Goal: Task Accomplishment & Management: Use online tool/utility

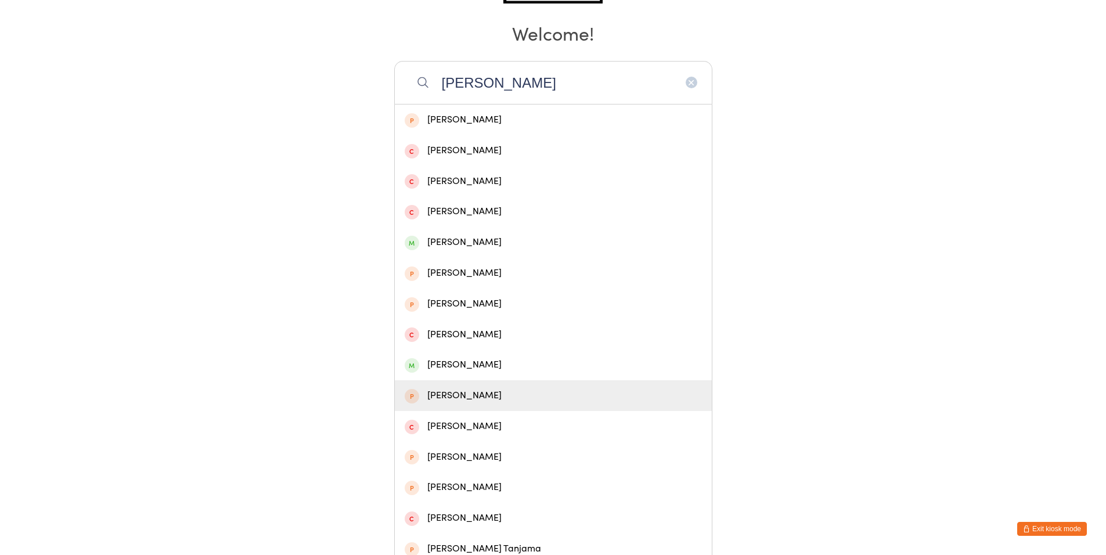
scroll to position [204, 0]
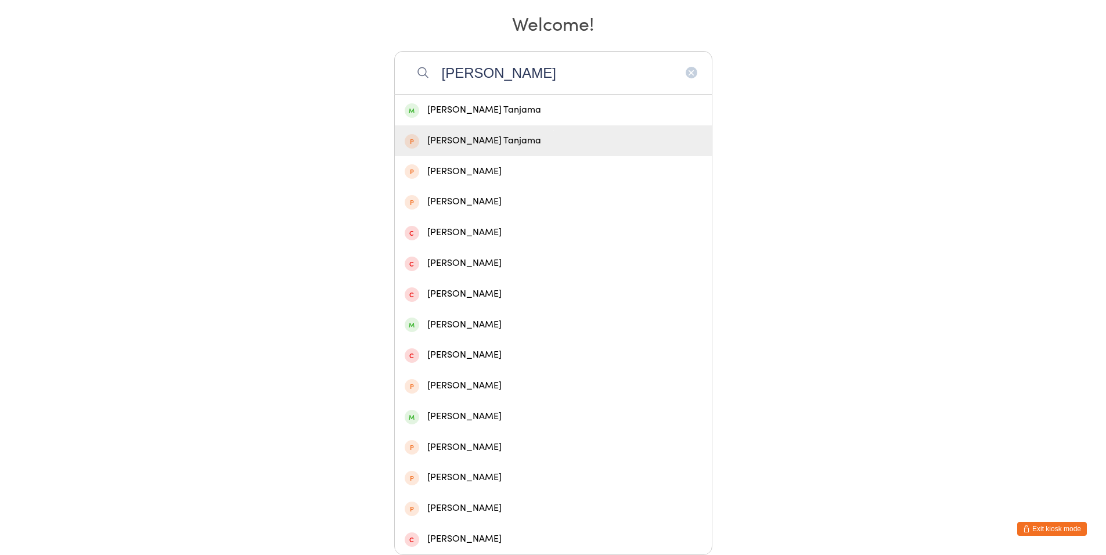
type input "[PERSON_NAME]"
click at [486, 128] on div "[PERSON_NAME] Tanjama" at bounding box center [553, 140] width 317 height 31
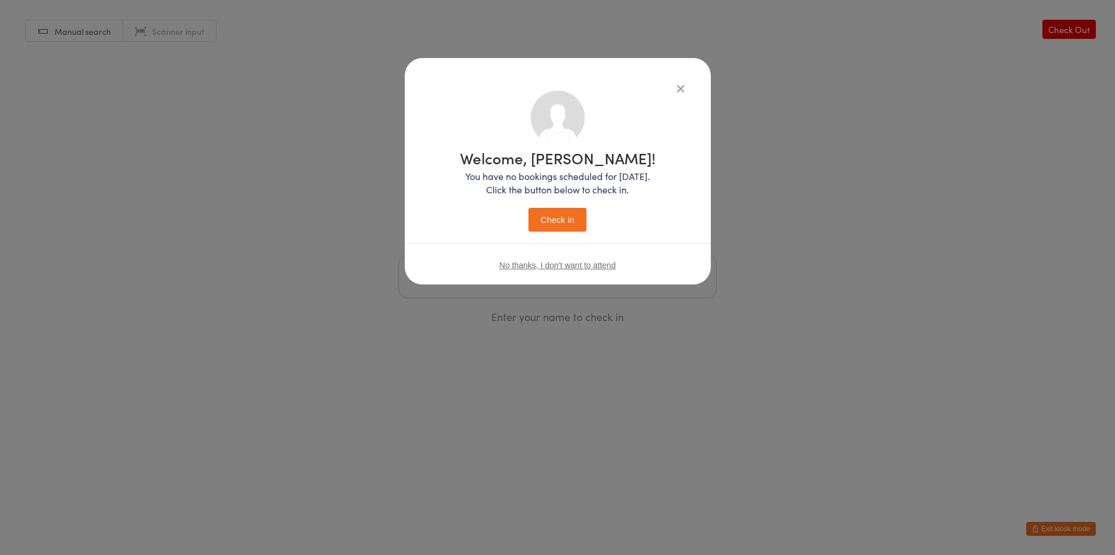
click at [683, 91] on icon "button" at bounding box center [680, 88] width 13 height 13
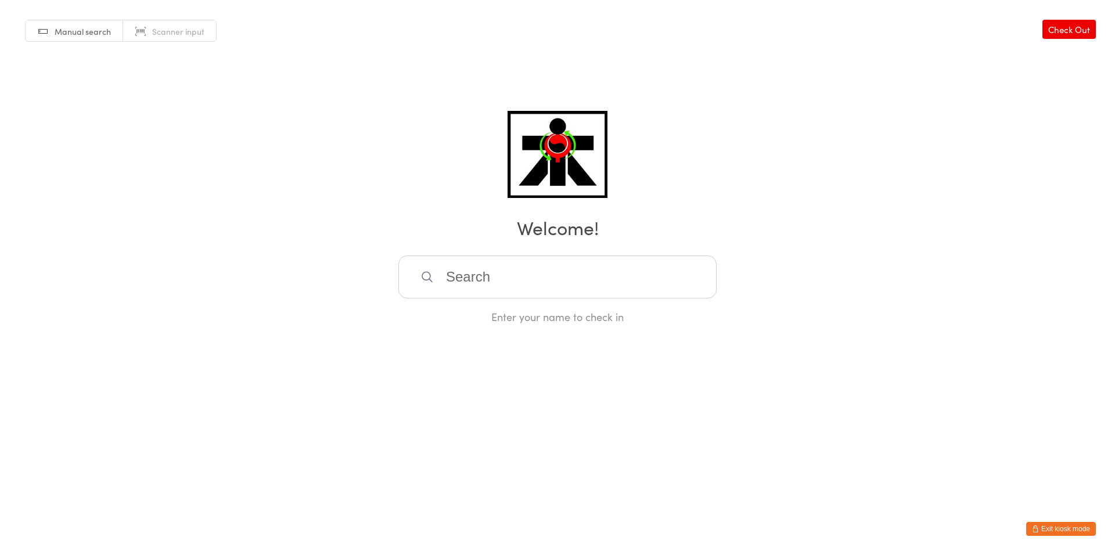
click at [631, 270] on input "search" at bounding box center [557, 276] width 318 height 43
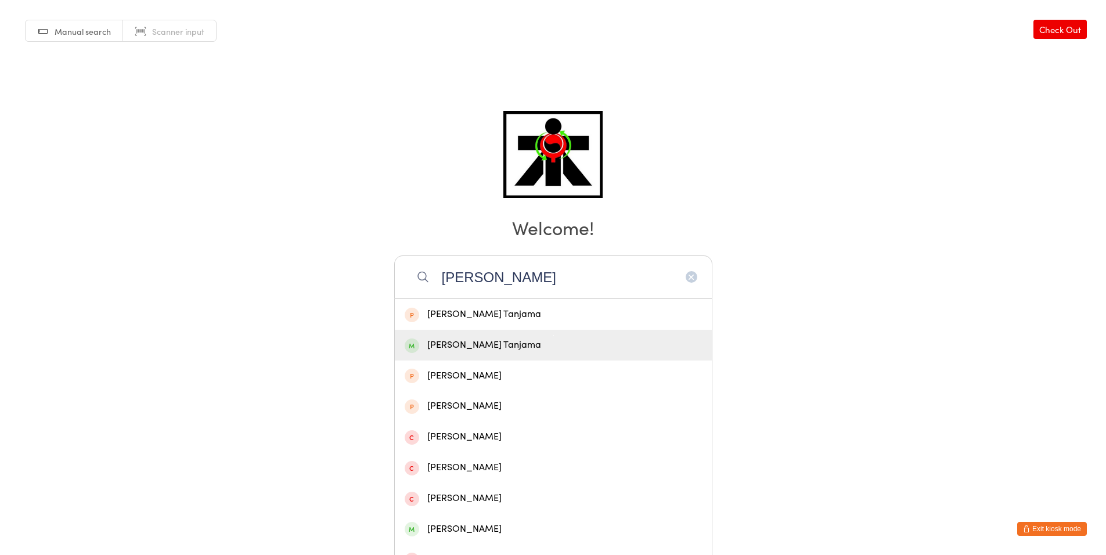
type input "[PERSON_NAME]"
click at [587, 336] on div "[PERSON_NAME] Tanjama" at bounding box center [553, 345] width 317 height 31
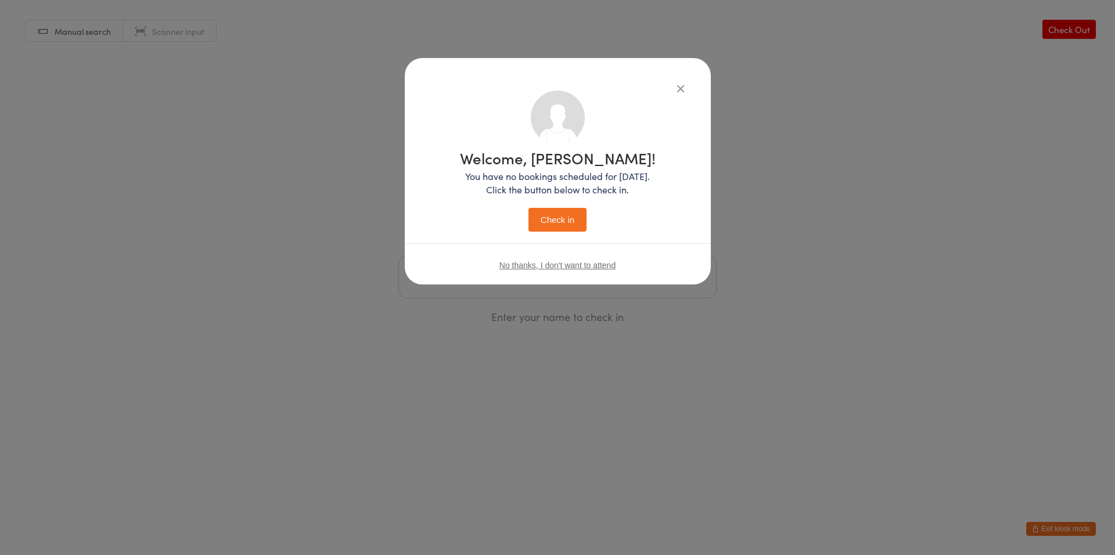
click at [565, 210] on button "Check in" at bounding box center [557, 220] width 58 height 24
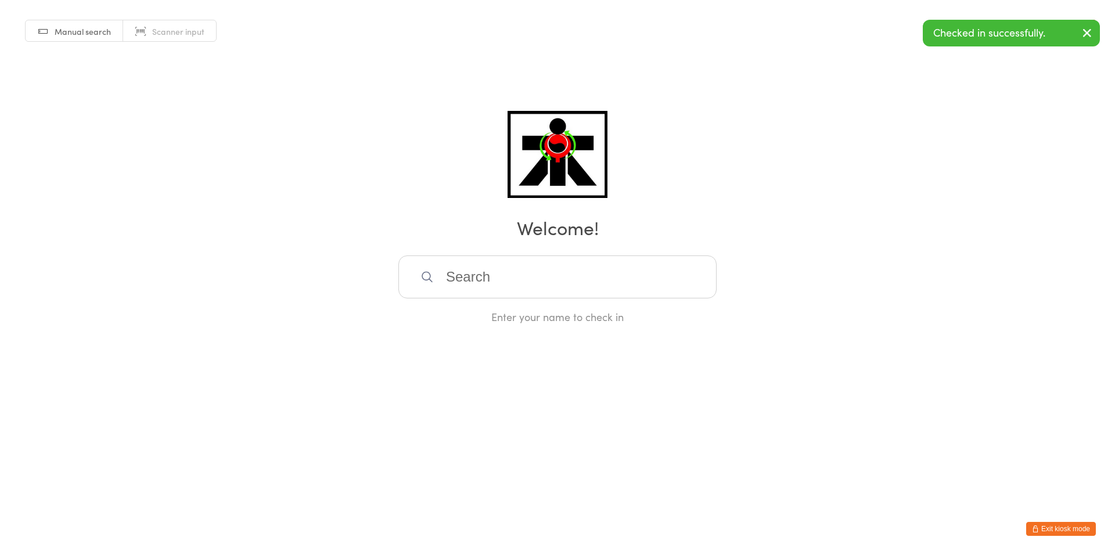
click at [581, 279] on input "search" at bounding box center [557, 276] width 318 height 43
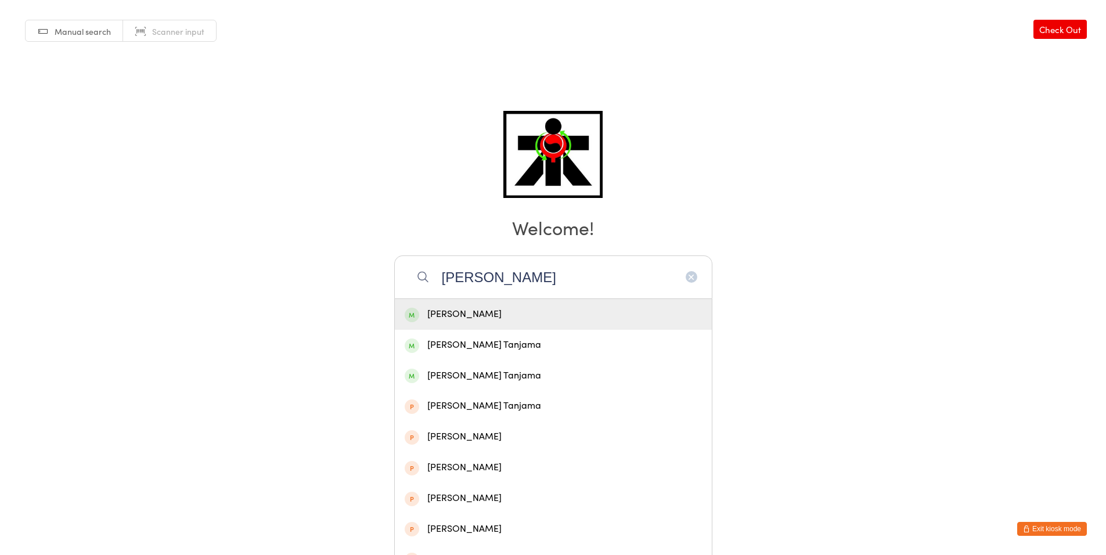
type input "[PERSON_NAME]"
click at [661, 309] on div "[PERSON_NAME]" at bounding box center [553, 315] width 297 height 16
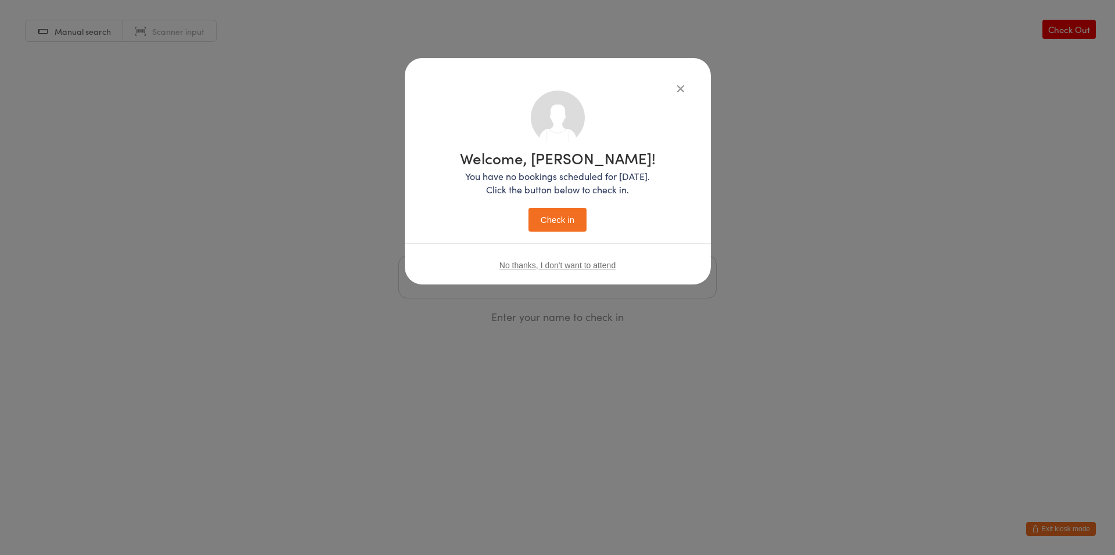
click at [561, 226] on button "Check in" at bounding box center [557, 220] width 58 height 24
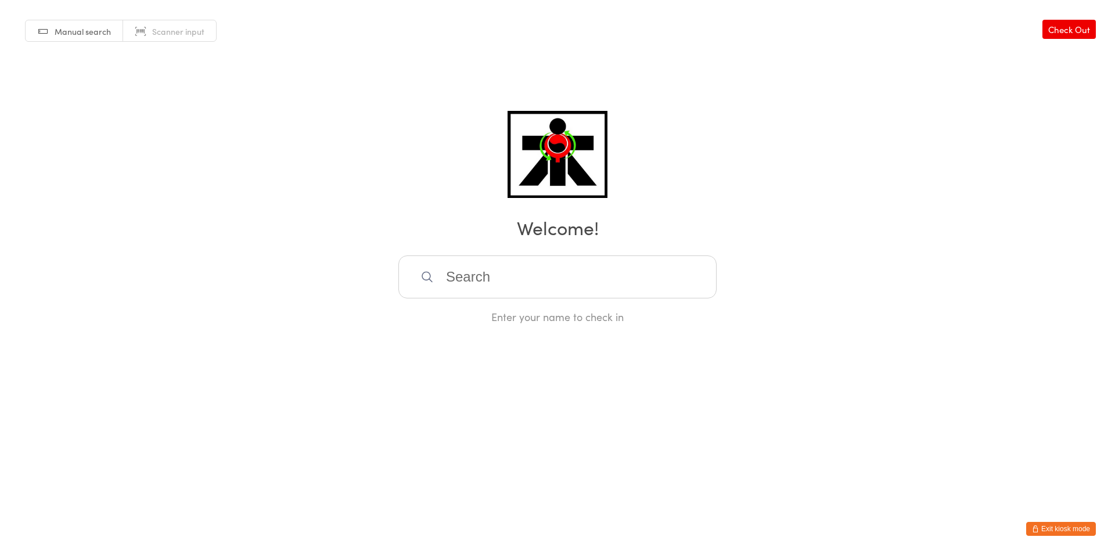
click at [621, 265] on input "search" at bounding box center [557, 276] width 318 height 43
type input "[PERSON_NAME]"
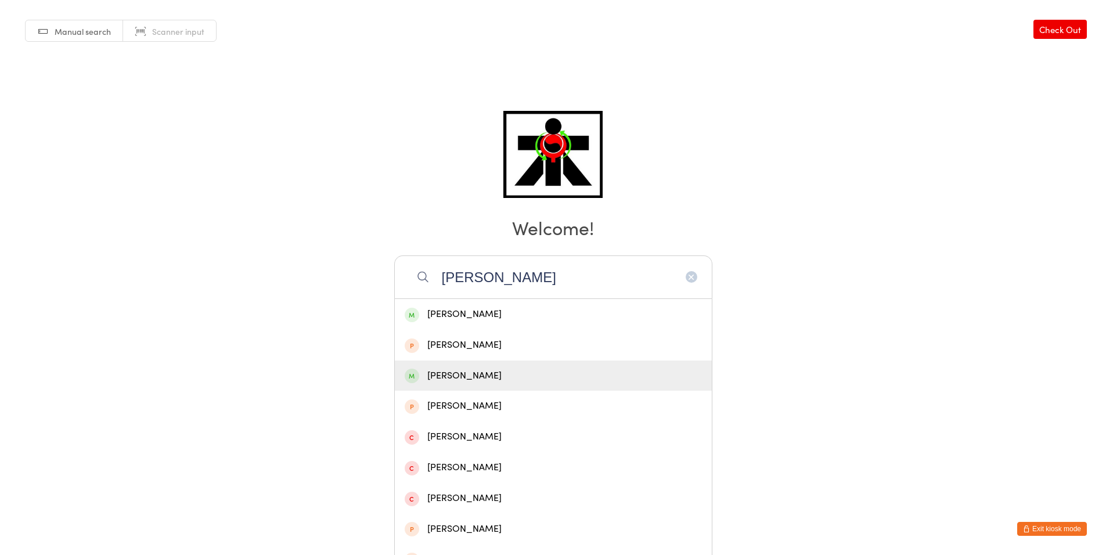
click at [532, 383] on div "[PERSON_NAME]" at bounding box center [553, 376] width 297 height 16
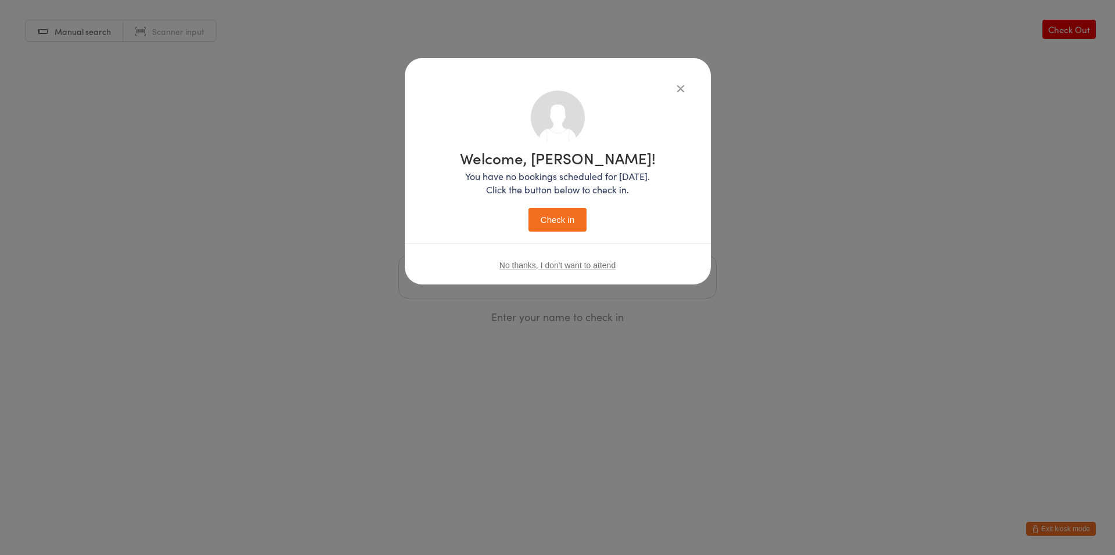
click at [552, 219] on button "Check in" at bounding box center [557, 220] width 58 height 24
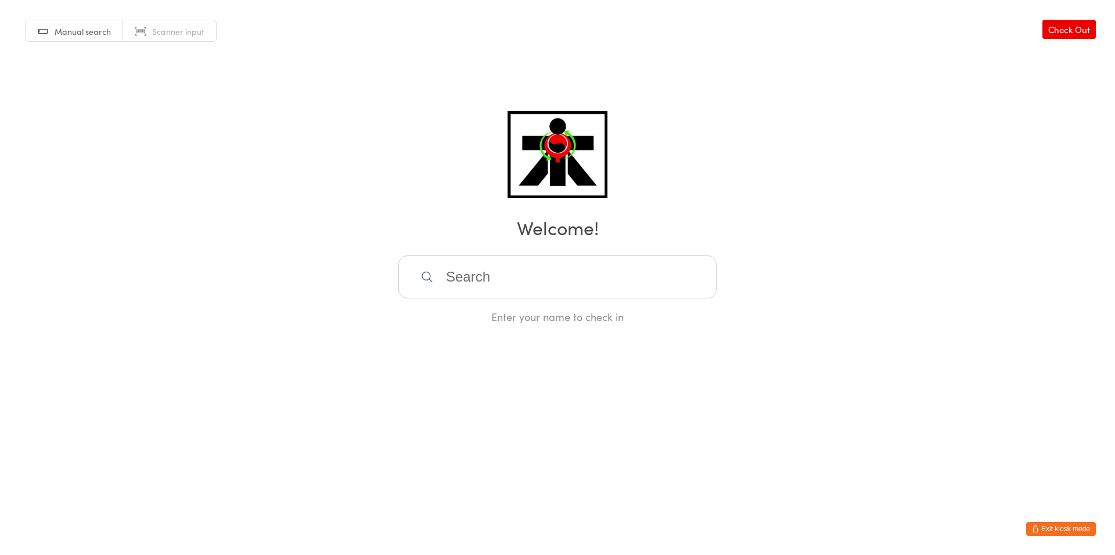
click at [598, 263] on input "search" at bounding box center [557, 276] width 318 height 43
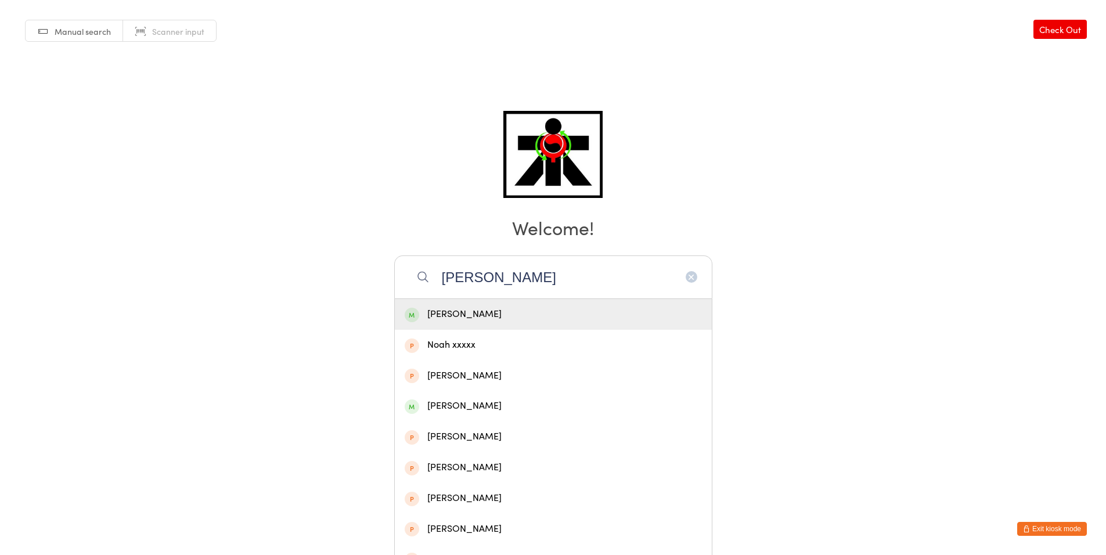
type input "[PERSON_NAME]"
click at [511, 308] on div "[PERSON_NAME]" at bounding box center [553, 315] width 297 height 16
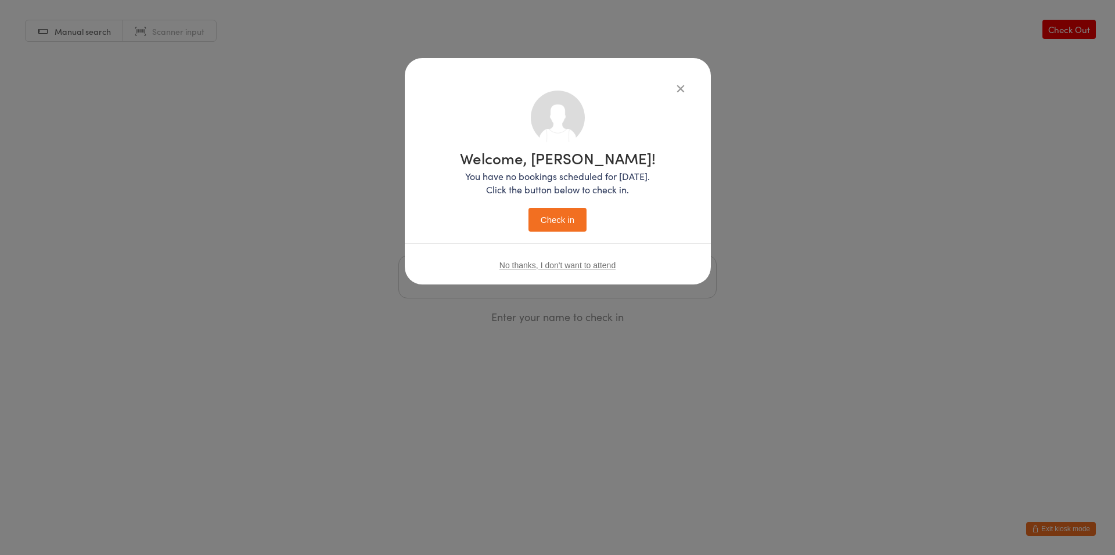
click at [561, 219] on button "Check in" at bounding box center [557, 220] width 58 height 24
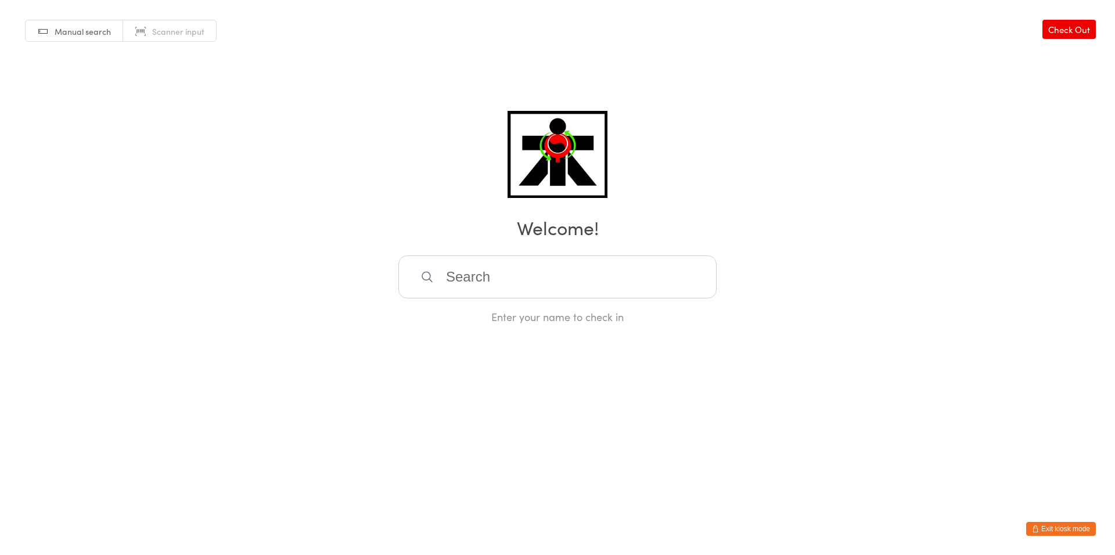
click at [591, 275] on input "search" at bounding box center [557, 276] width 318 height 43
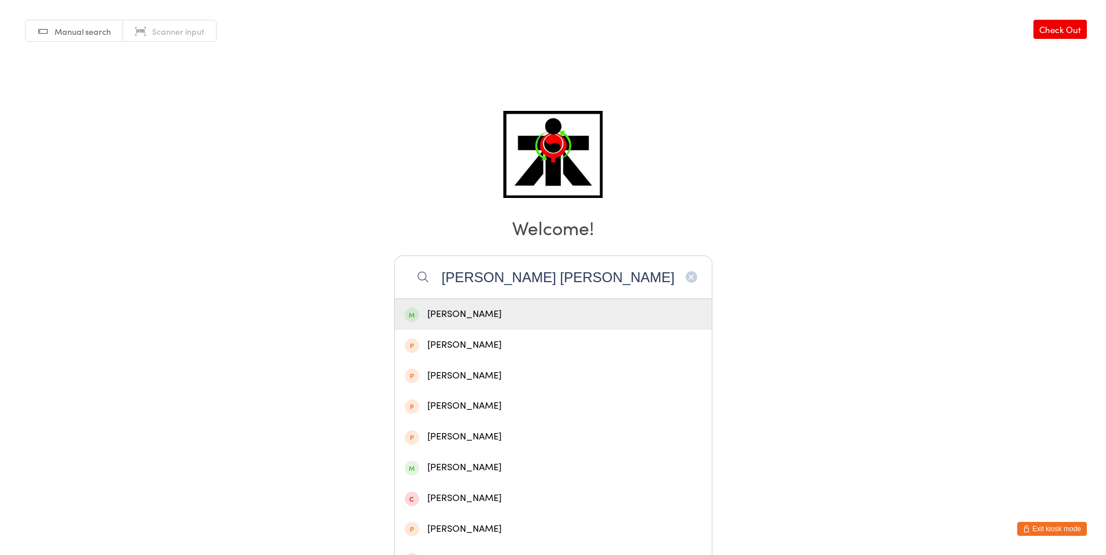
type input "[PERSON_NAME] [PERSON_NAME]"
click at [575, 305] on div "[PERSON_NAME]" at bounding box center [553, 314] width 317 height 31
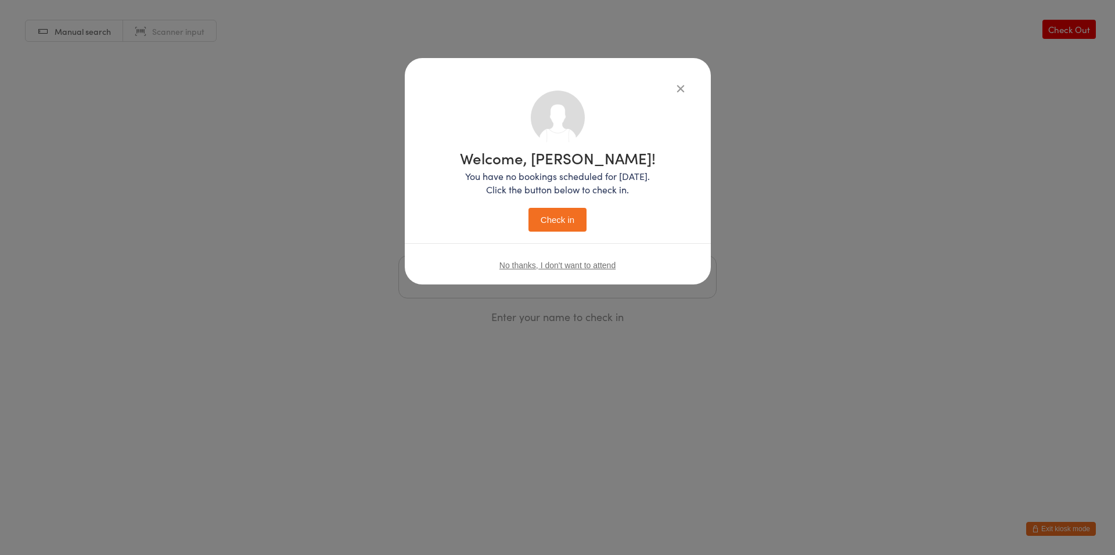
click at [560, 214] on button "Check in" at bounding box center [557, 220] width 58 height 24
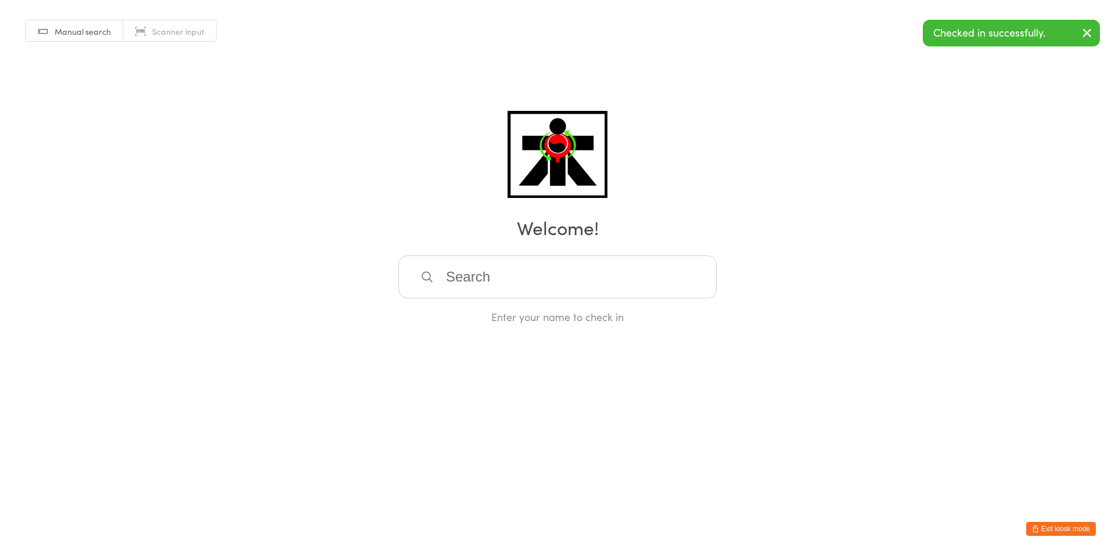
click at [579, 293] on input "search" at bounding box center [557, 276] width 318 height 43
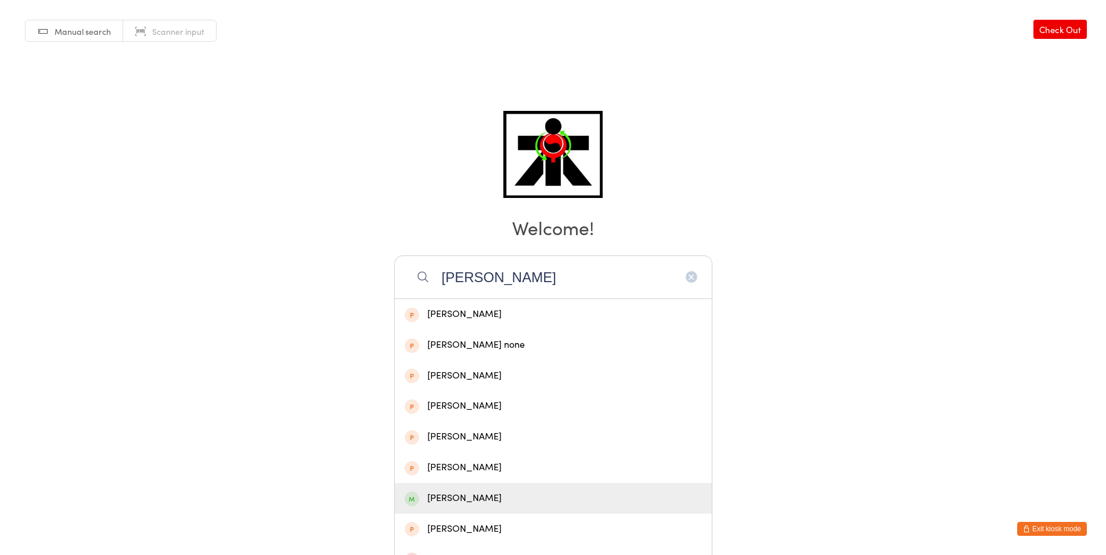
type input "[PERSON_NAME]"
click at [482, 491] on div "[PERSON_NAME]" at bounding box center [553, 499] width 297 height 16
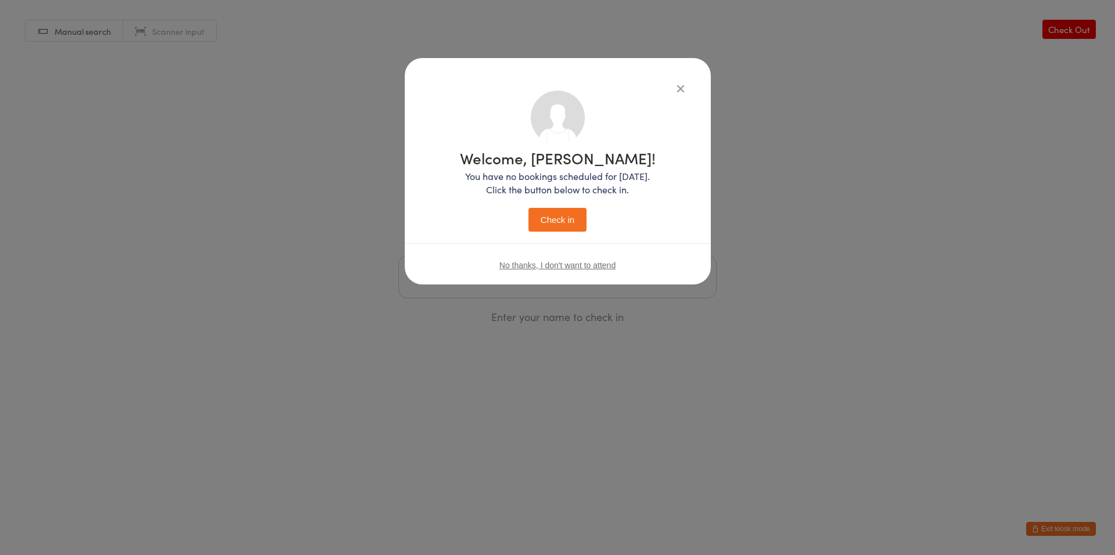
click at [565, 229] on button "Check in" at bounding box center [557, 220] width 58 height 24
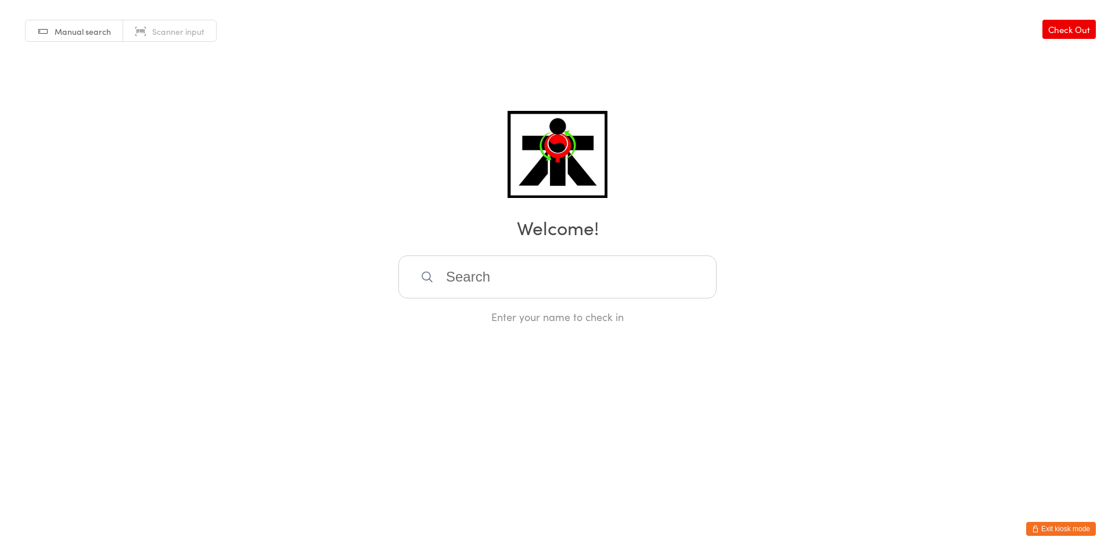
drag, startPoint x: 537, startPoint y: 291, endPoint x: 466, endPoint y: 215, distance: 104.4
click at [537, 290] on input "search" at bounding box center [557, 276] width 318 height 43
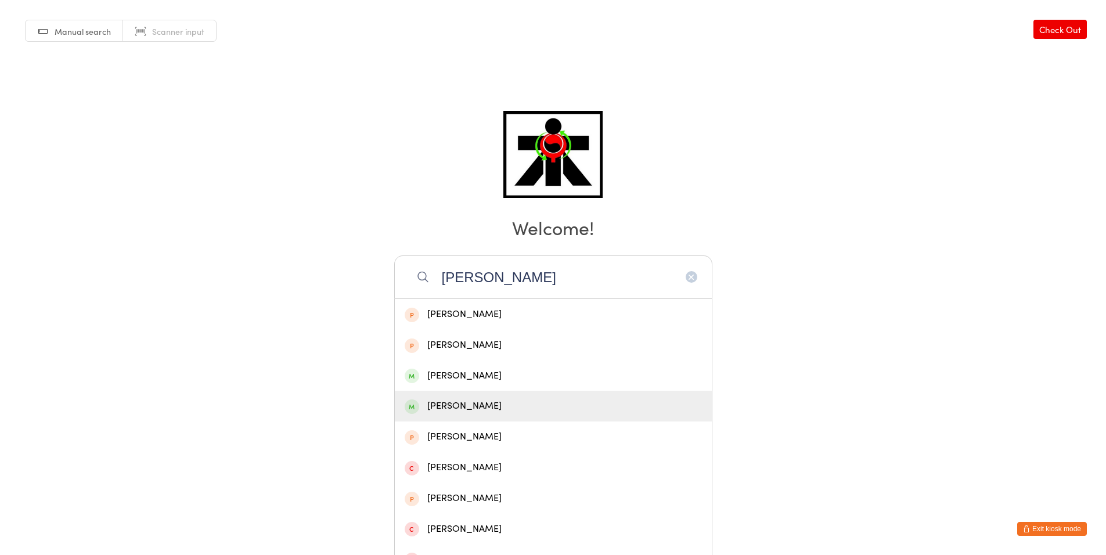
type input "[PERSON_NAME]"
click at [466, 401] on div "[PERSON_NAME]" at bounding box center [553, 406] width 297 height 16
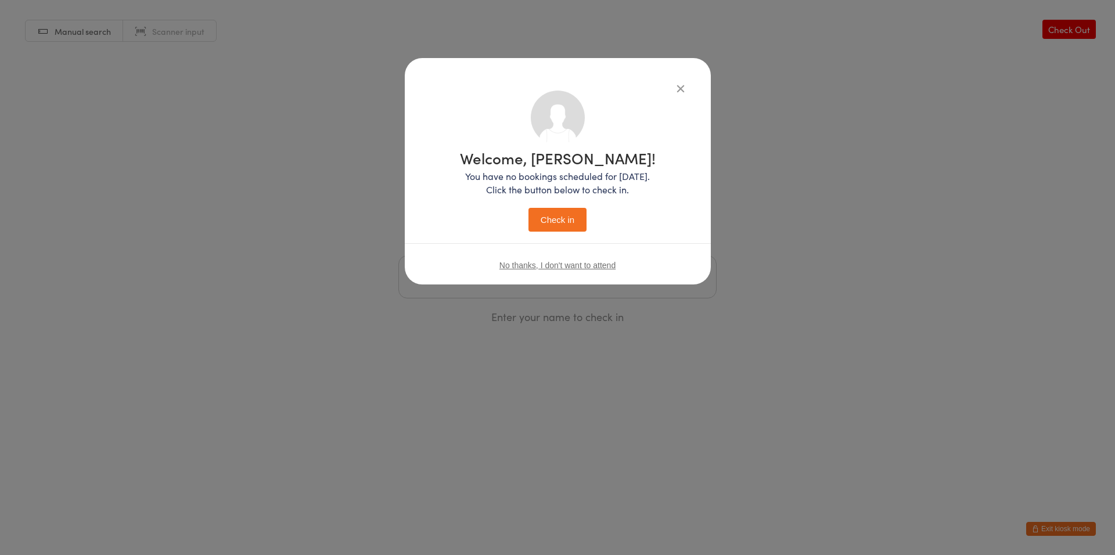
click at [558, 227] on button "Check in" at bounding box center [557, 220] width 58 height 24
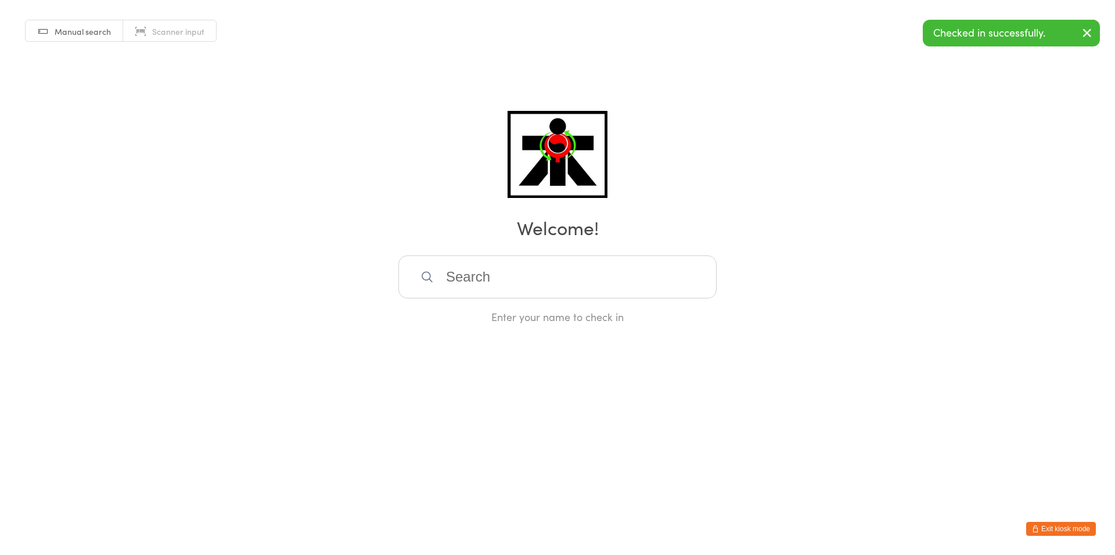
click at [674, 286] on input "search" at bounding box center [557, 276] width 318 height 43
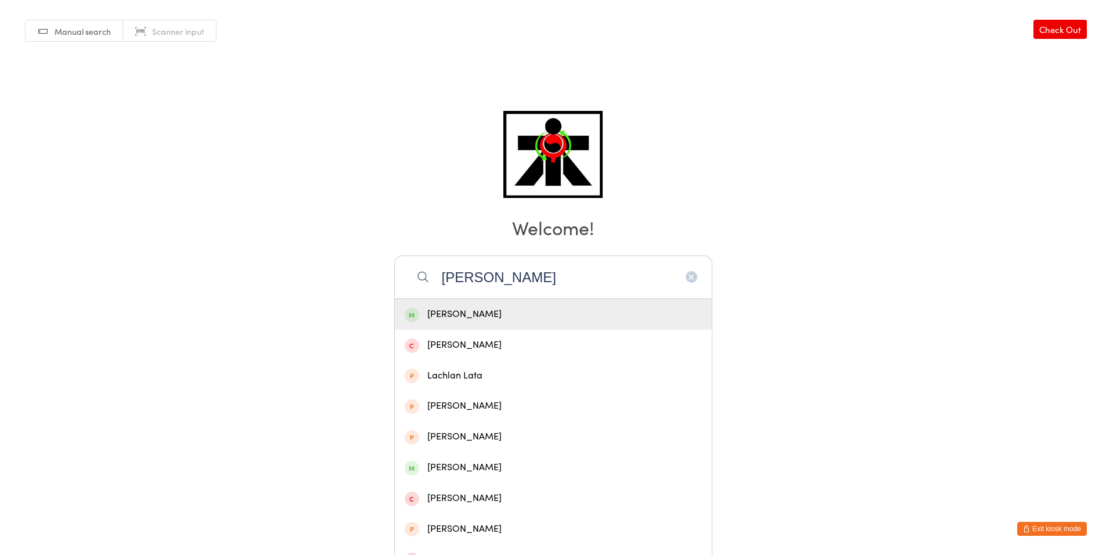
type input "[PERSON_NAME]"
click at [588, 316] on div "[PERSON_NAME]" at bounding box center [553, 315] width 297 height 16
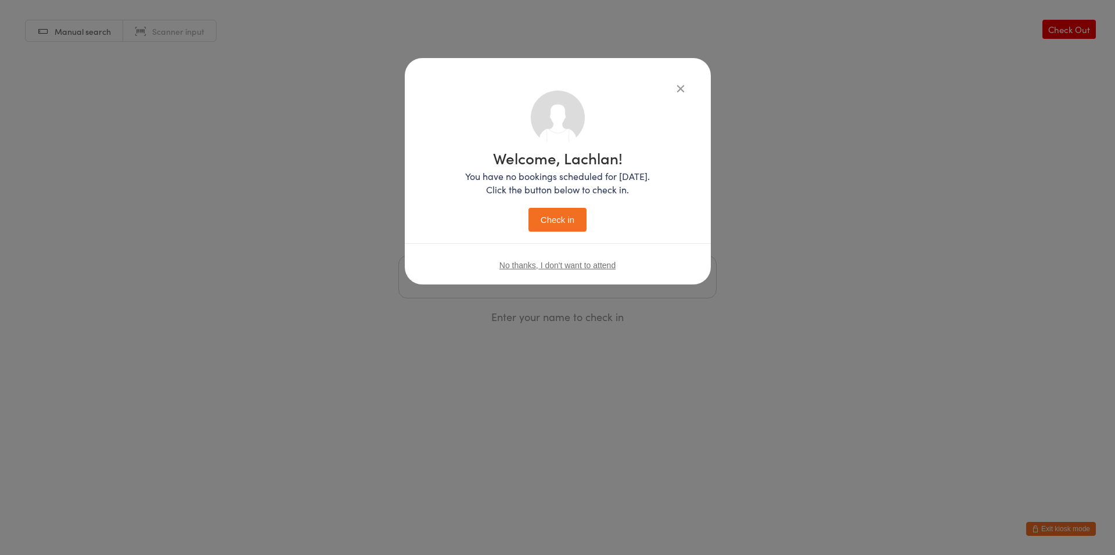
click at [571, 225] on button "Check in" at bounding box center [557, 220] width 58 height 24
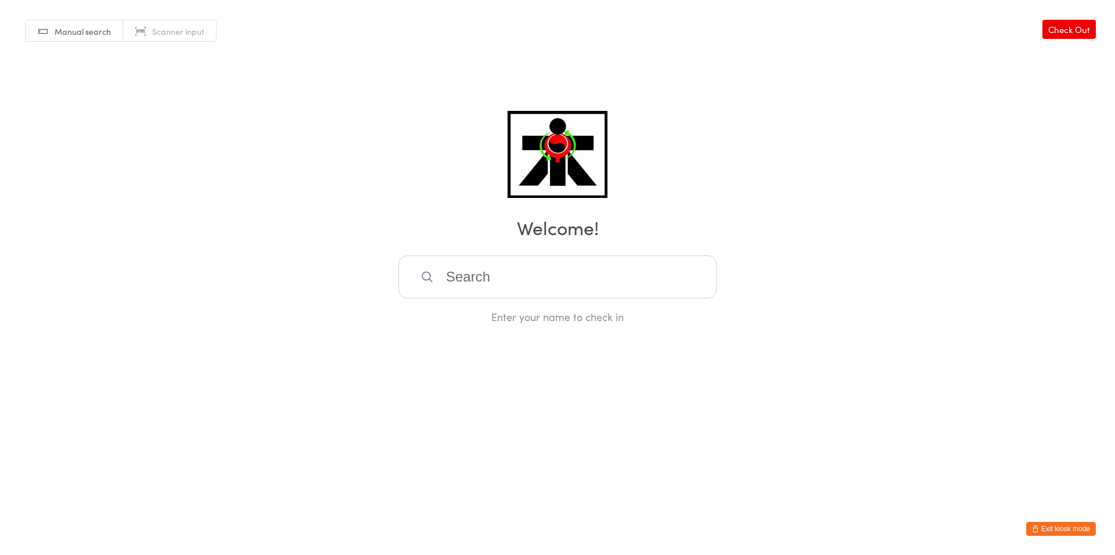
click at [615, 289] on input "search" at bounding box center [557, 276] width 318 height 43
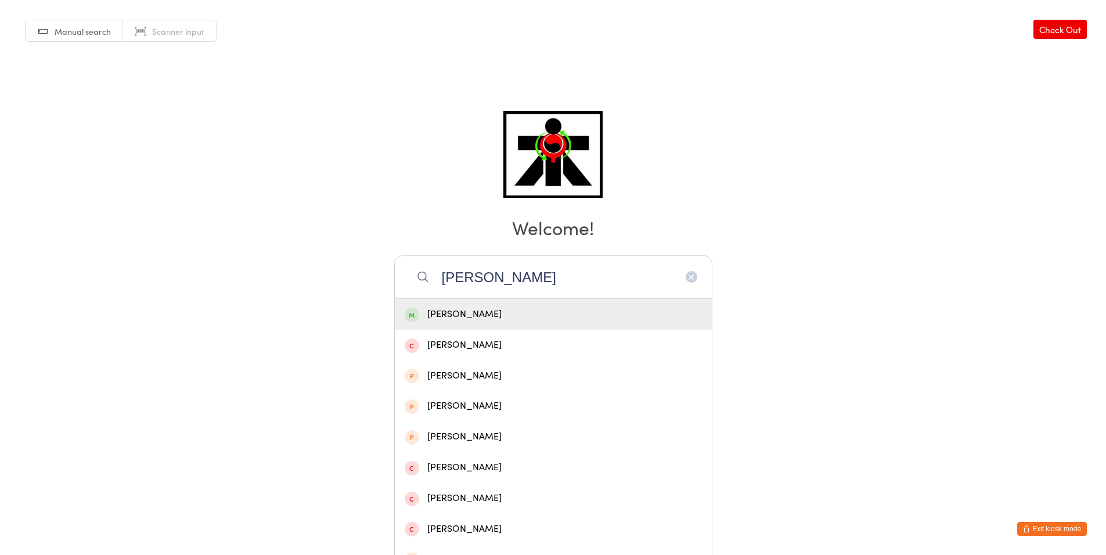
type input "[PERSON_NAME]"
click at [488, 320] on div "[PERSON_NAME]" at bounding box center [553, 315] width 297 height 16
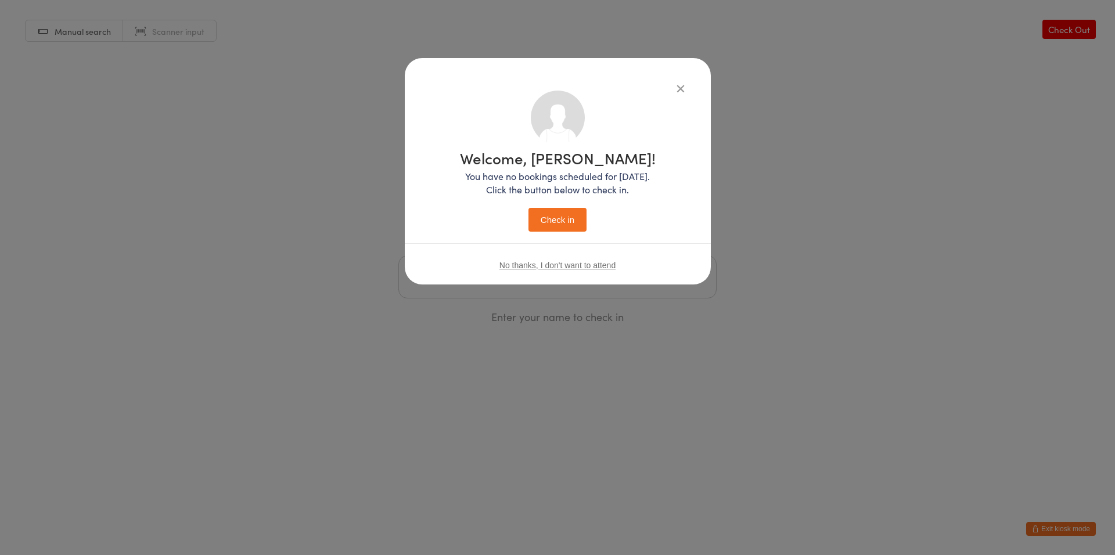
click at [560, 229] on button "Check in" at bounding box center [557, 220] width 58 height 24
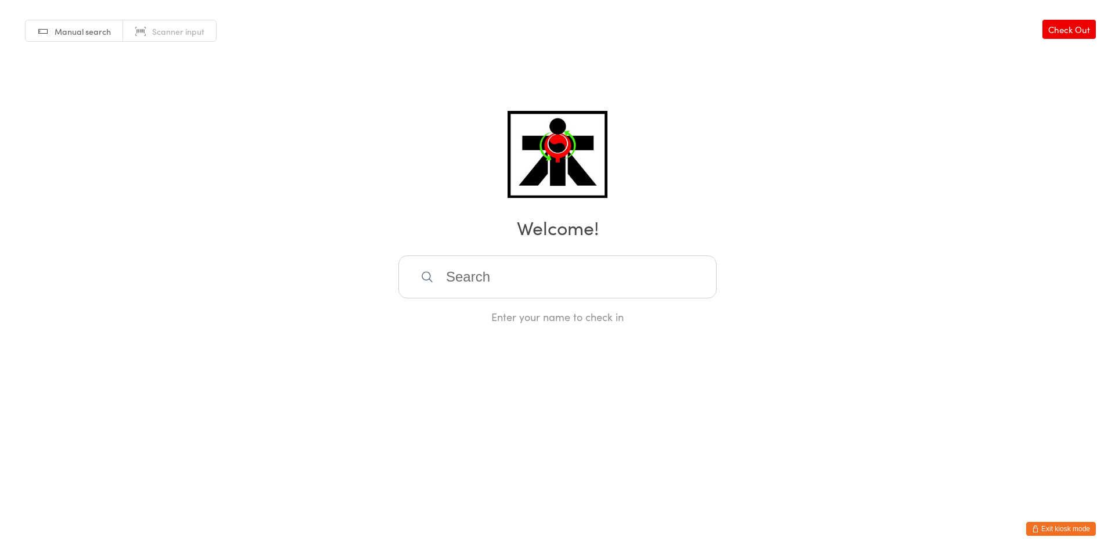
click at [570, 267] on input "search" at bounding box center [557, 276] width 318 height 43
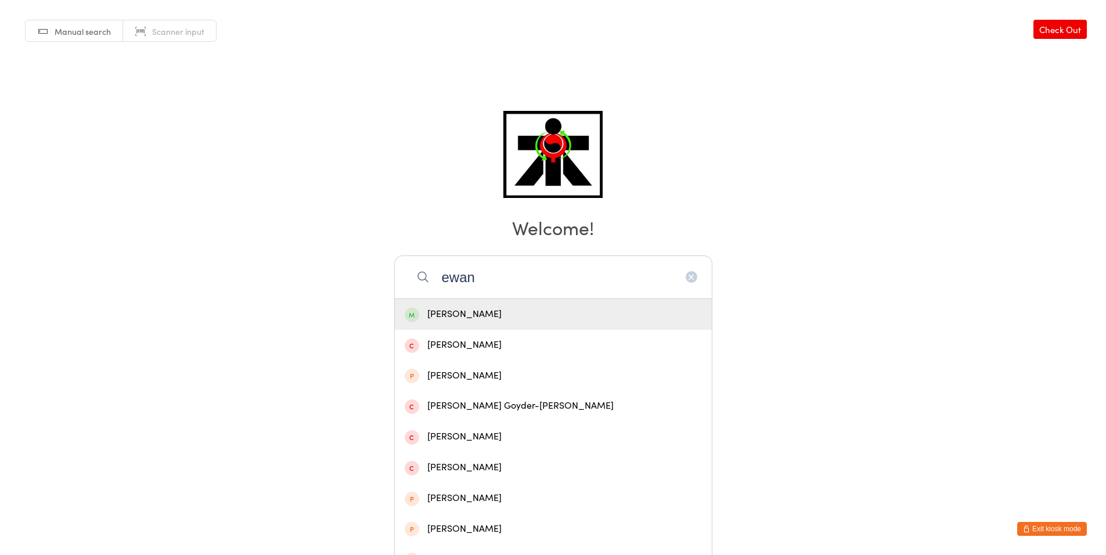
type input "ewan"
click at [552, 311] on div "[PERSON_NAME]" at bounding box center [553, 315] width 297 height 16
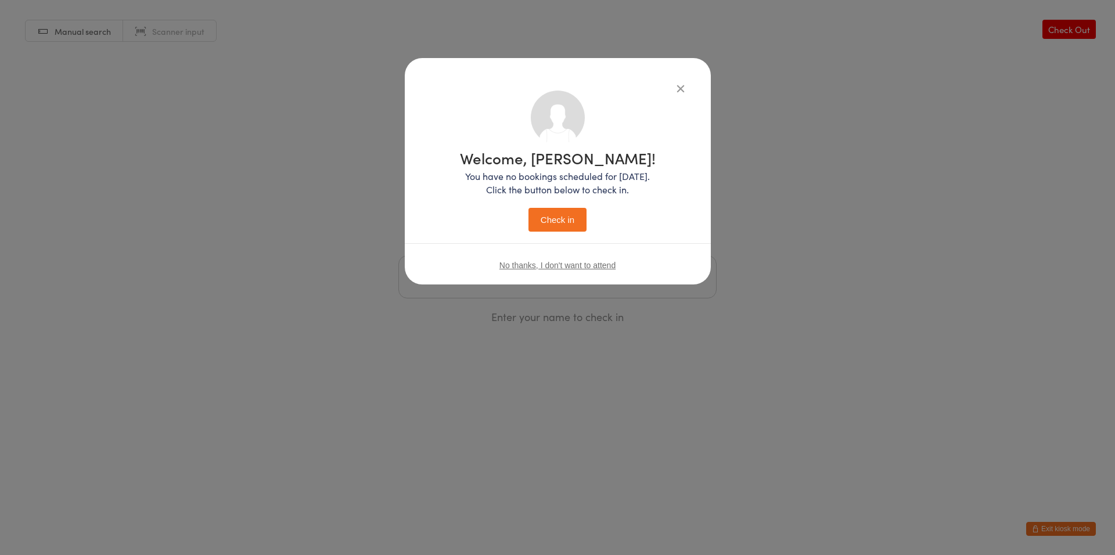
click at [528, 208] on button "Check in" at bounding box center [557, 220] width 58 height 24
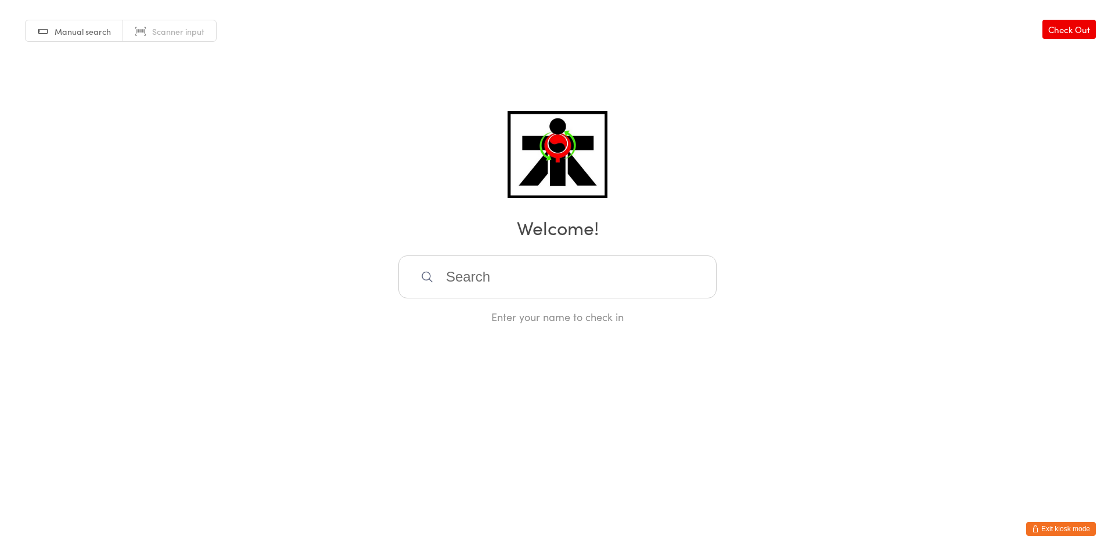
click at [678, 290] on input "search" at bounding box center [557, 276] width 318 height 43
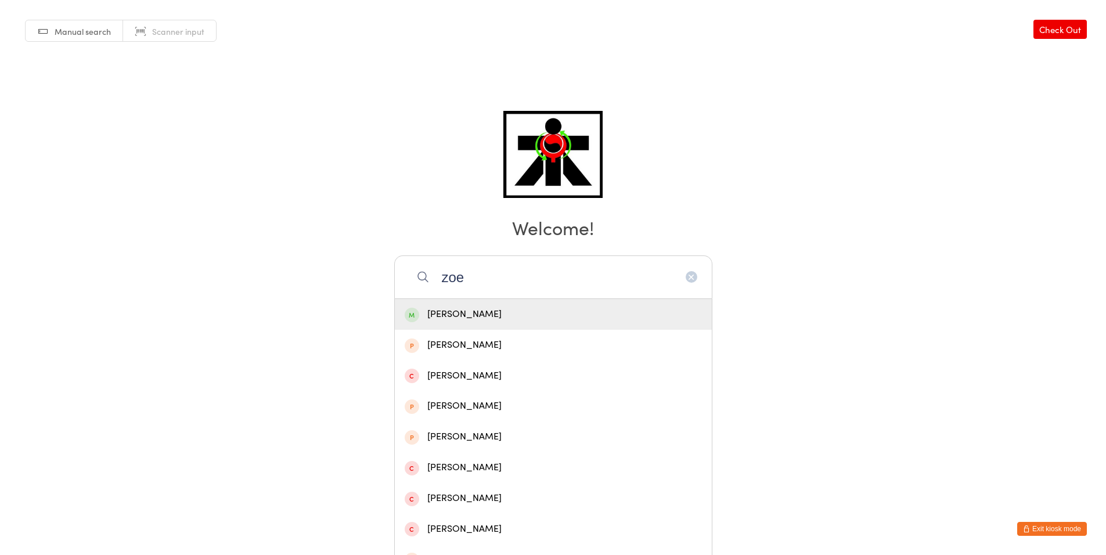
type input "zoe"
click at [462, 314] on div "[PERSON_NAME]" at bounding box center [553, 315] width 297 height 16
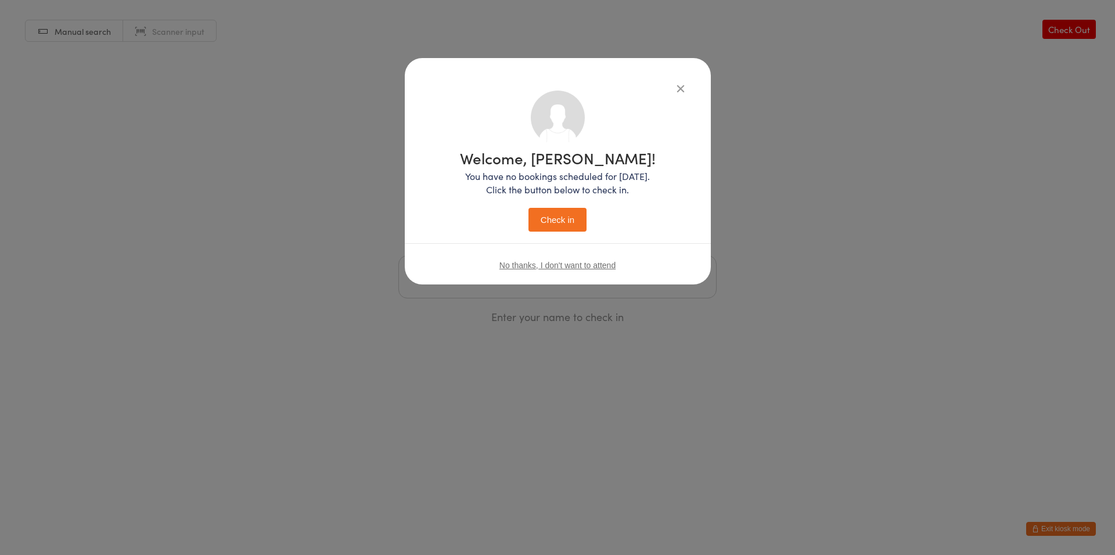
click at [545, 217] on button "Check in" at bounding box center [557, 220] width 58 height 24
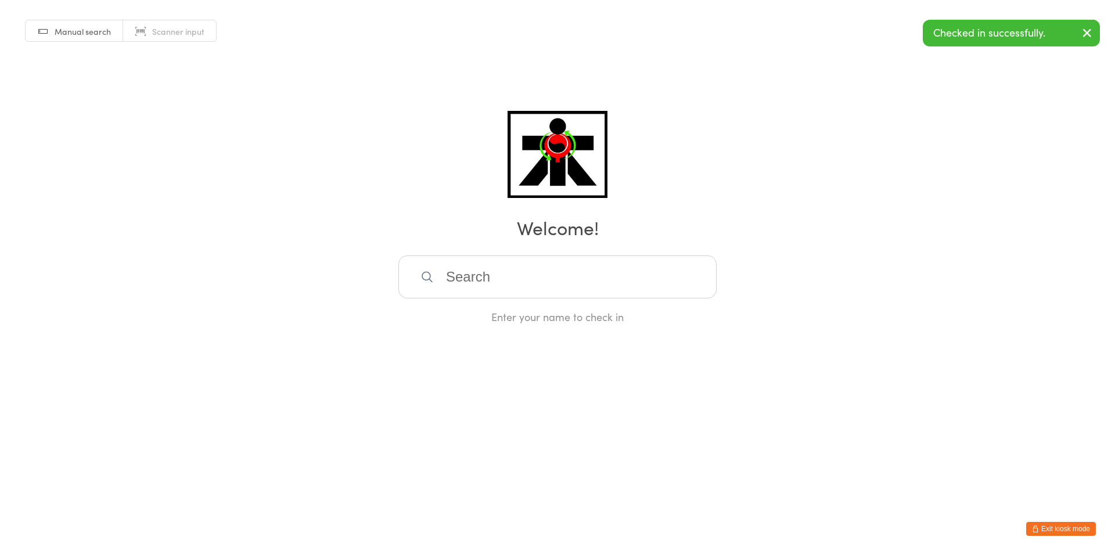
click at [474, 283] on input "search" at bounding box center [557, 276] width 318 height 43
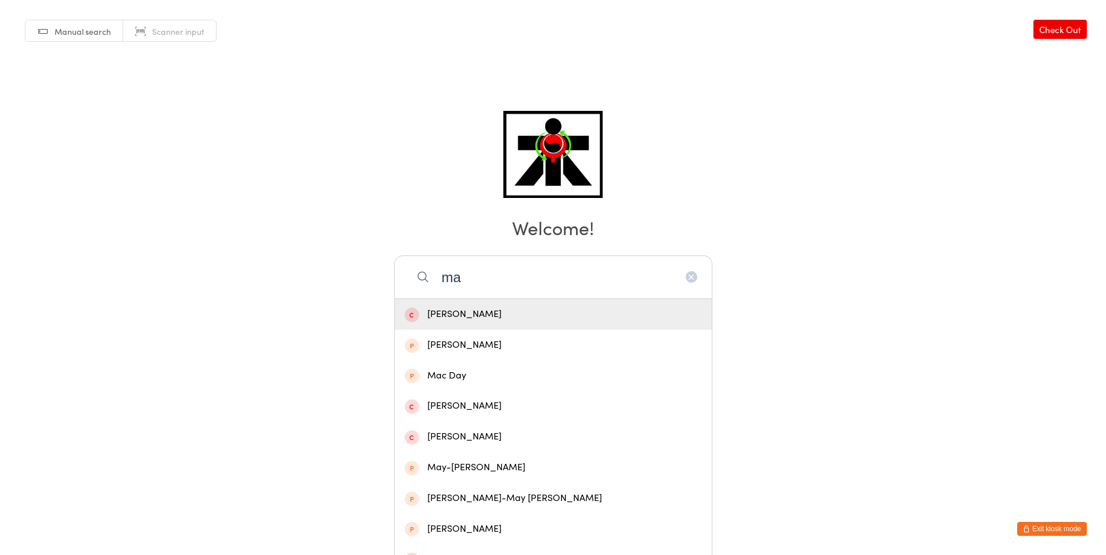
type input "m"
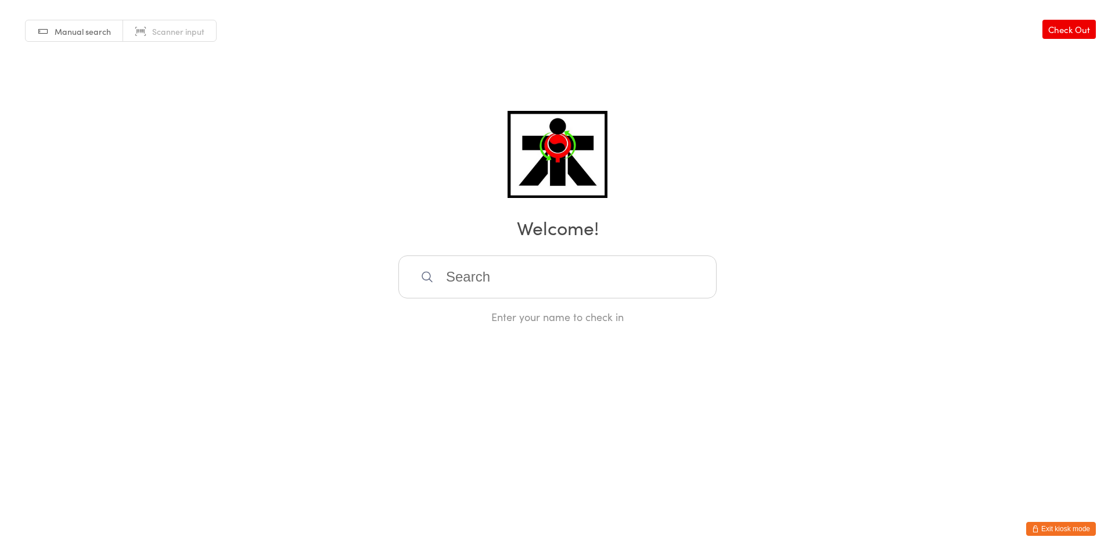
type input ""
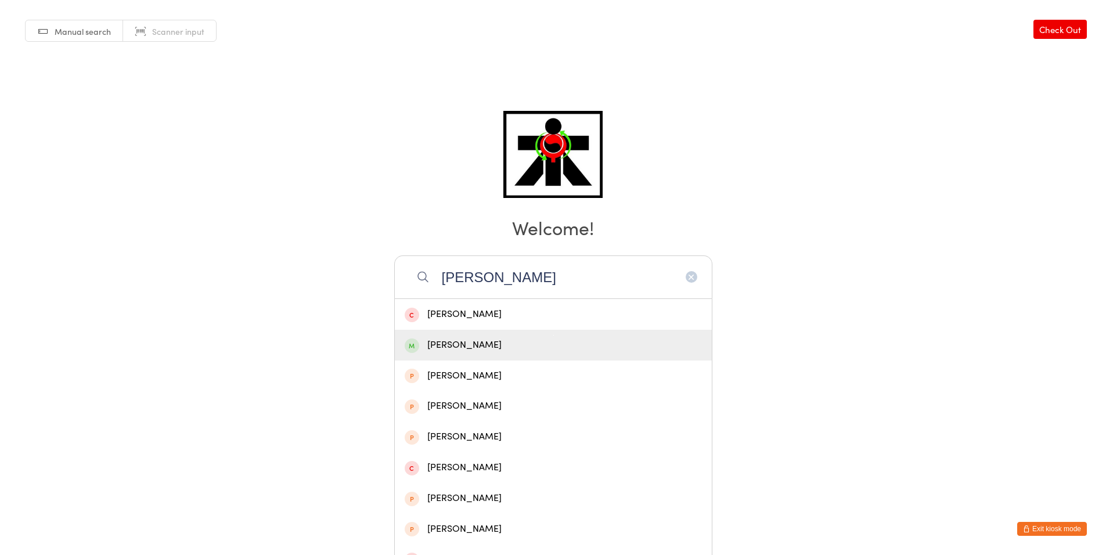
type input "[PERSON_NAME]"
click at [466, 356] on div "[PERSON_NAME]" at bounding box center [553, 345] width 317 height 31
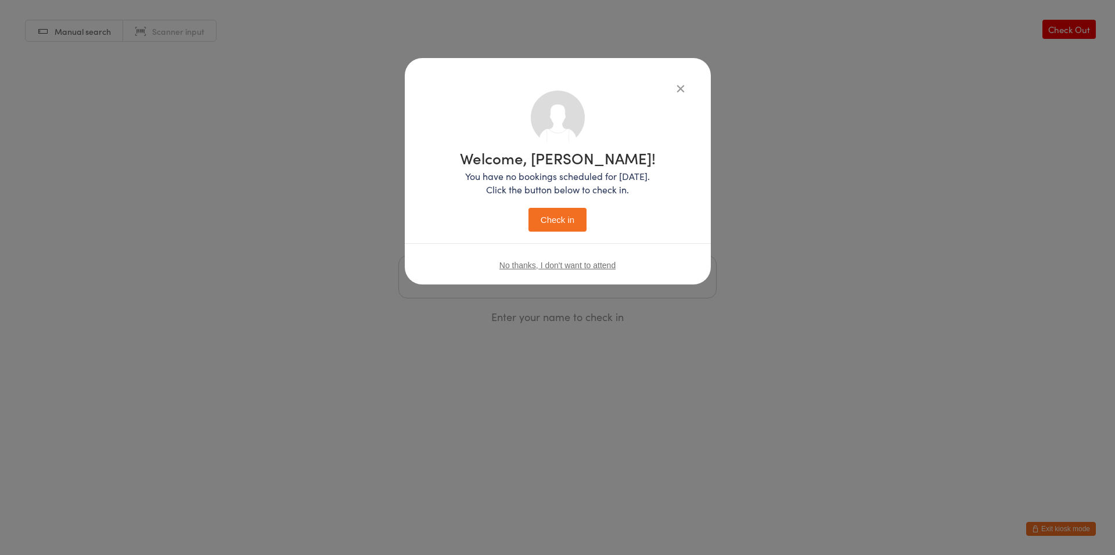
click at [537, 230] on button "Check in" at bounding box center [557, 220] width 58 height 24
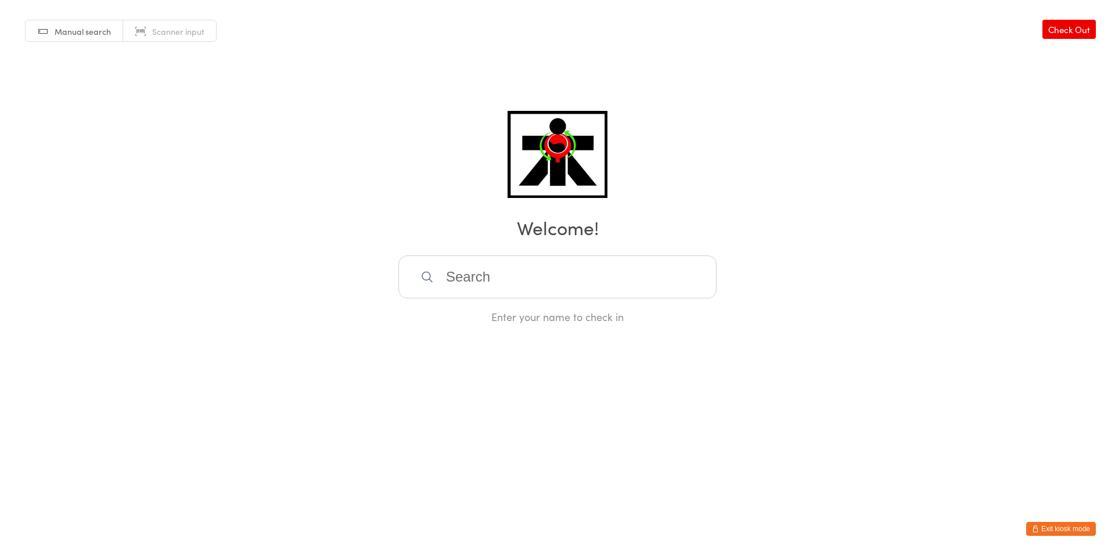
click at [580, 262] on input "search" at bounding box center [557, 276] width 318 height 43
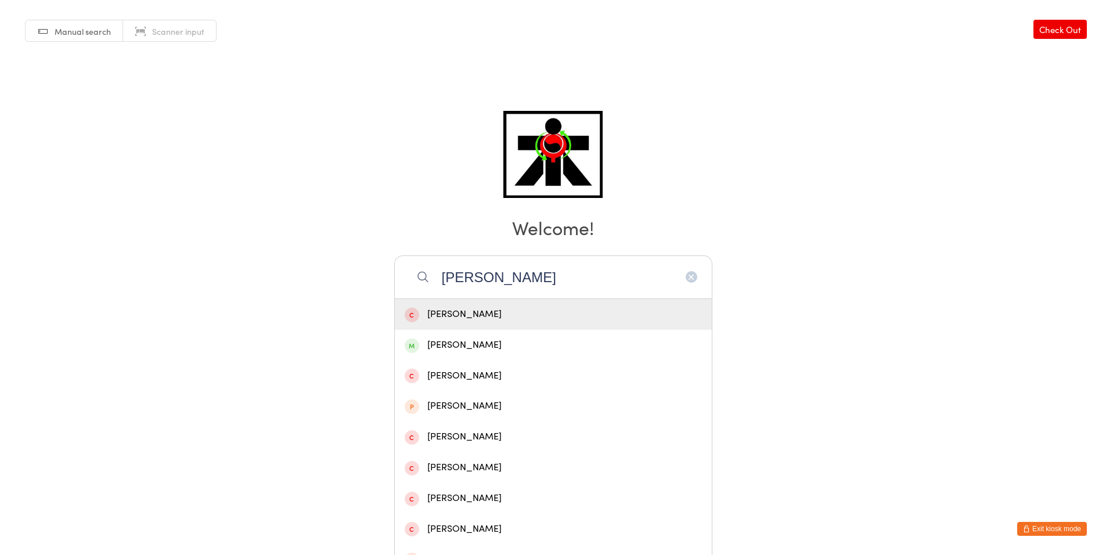
type input "[PERSON_NAME]"
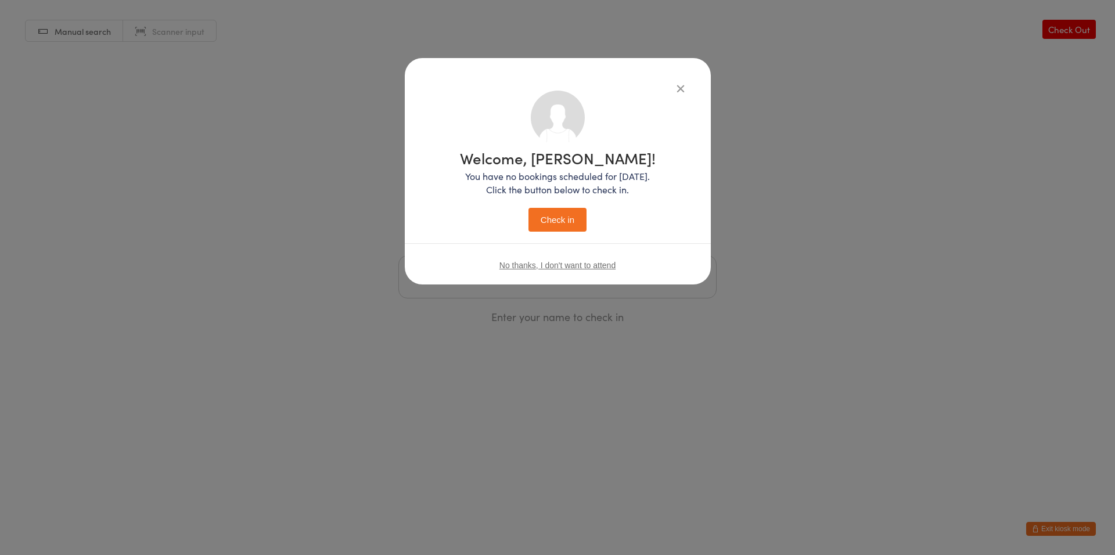
click at [528, 208] on button "Check in" at bounding box center [557, 220] width 58 height 24
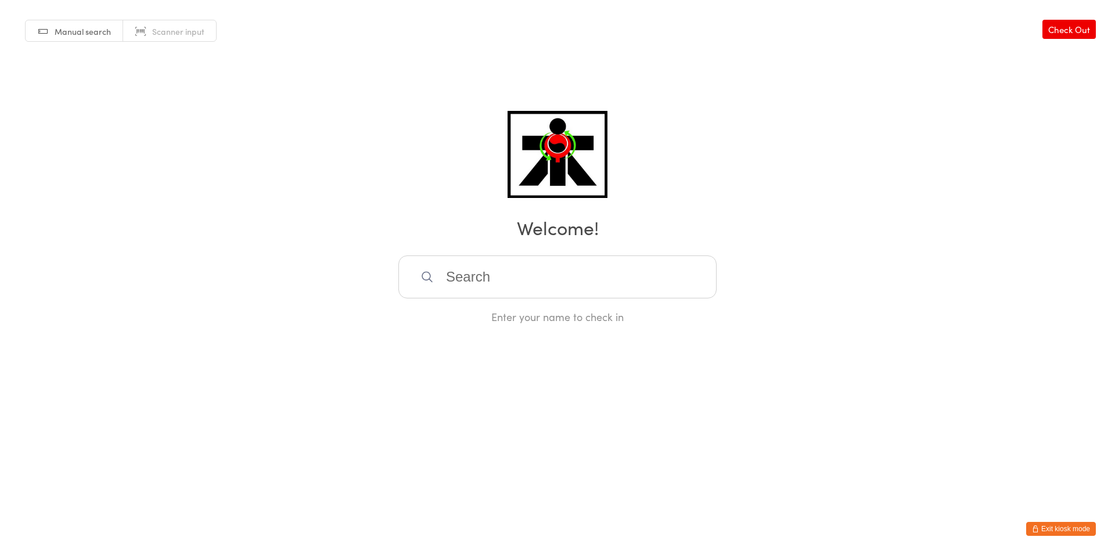
click at [529, 263] on input "search" at bounding box center [557, 276] width 318 height 43
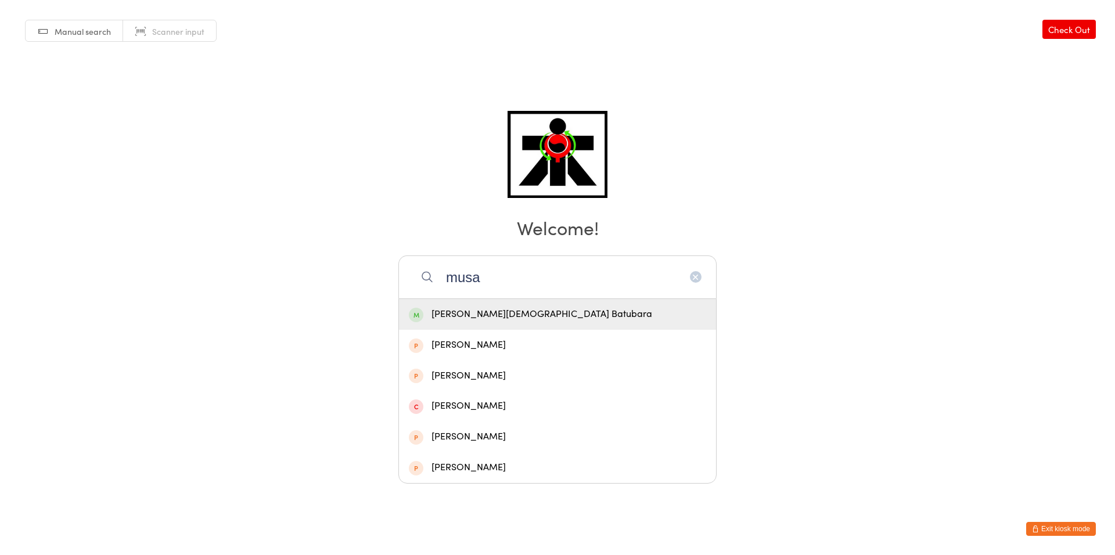
type input "musa"
click at [499, 304] on div "[PERSON_NAME][DEMOGRAPHIC_DATA] Batubara" at bounding box center [557, 314] width 317 height 31
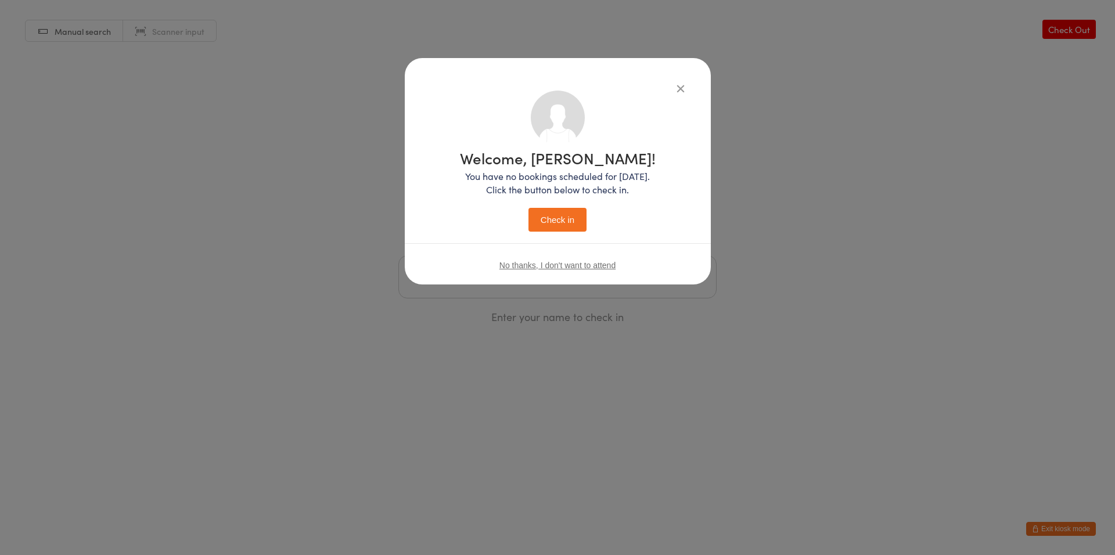
click at [574, 207] on div "Welcome, [PERSON_NAME]! You have no bookings scheduled for [DATE]. Click the bu…" at bounding box center [558, 190] width 196 height 81
click at [572, 224] on button "Check in" at bounding box center [557, 220] width 58 height 24
